Goal: Information Seeking & Learning: Learn about a topic

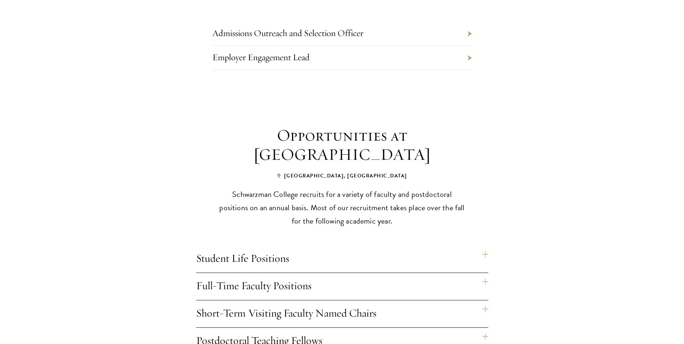
scroll to position [505, 0]
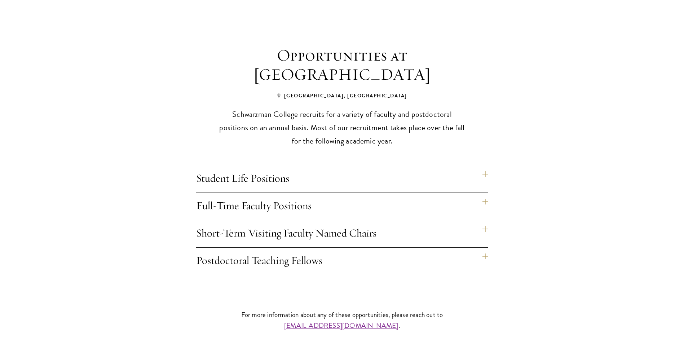
click at [489, 161] on div "Opportunities at [GEOGRAPHIC_DATA] [GEOGRAPHIC_DATA], [GEOGRAPHIC_DATA] recruit…" at bounding box center [343, 160] width 390 height 229
click at [486, 166] on h4 "Student Life Positions" at bounding box center [342, 179] width 292 height 27
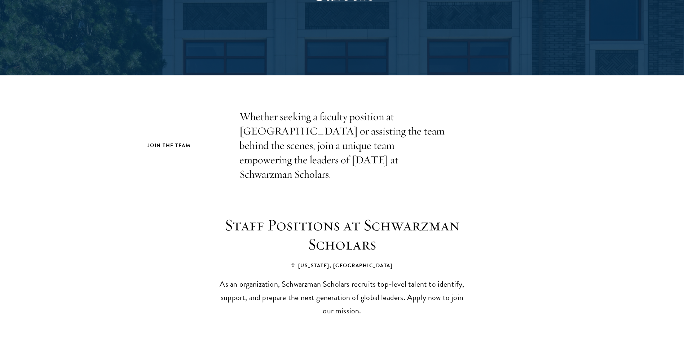
scroll to position [216, 0]
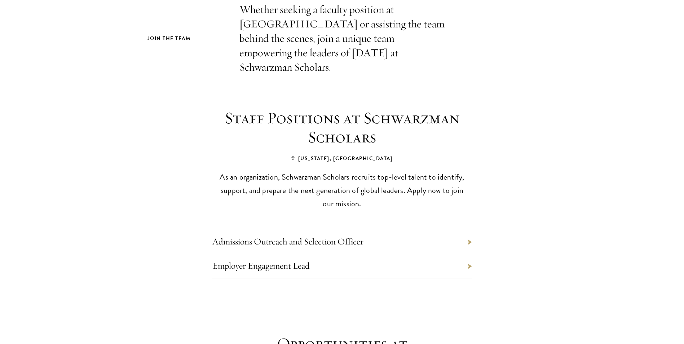
click at [471, 230] on li "Admissions Outreach and Selection Officer" at bounding box center [343, 242] width 260 height 24
click at [452, 230] on li "Admissions Outreach and Selection Officer" at bounding box center [343, 242] width 260 height 24
click at [325, 236] on link "Admissions Outreach and Selection Officer" at bounding box center [288, 241] width 151 height 11
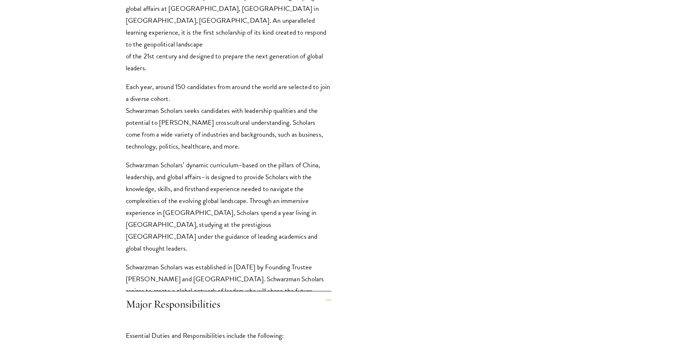
scroll to position [649, 0]
